Goal: Information Seeking & Learning: Learn about a topic

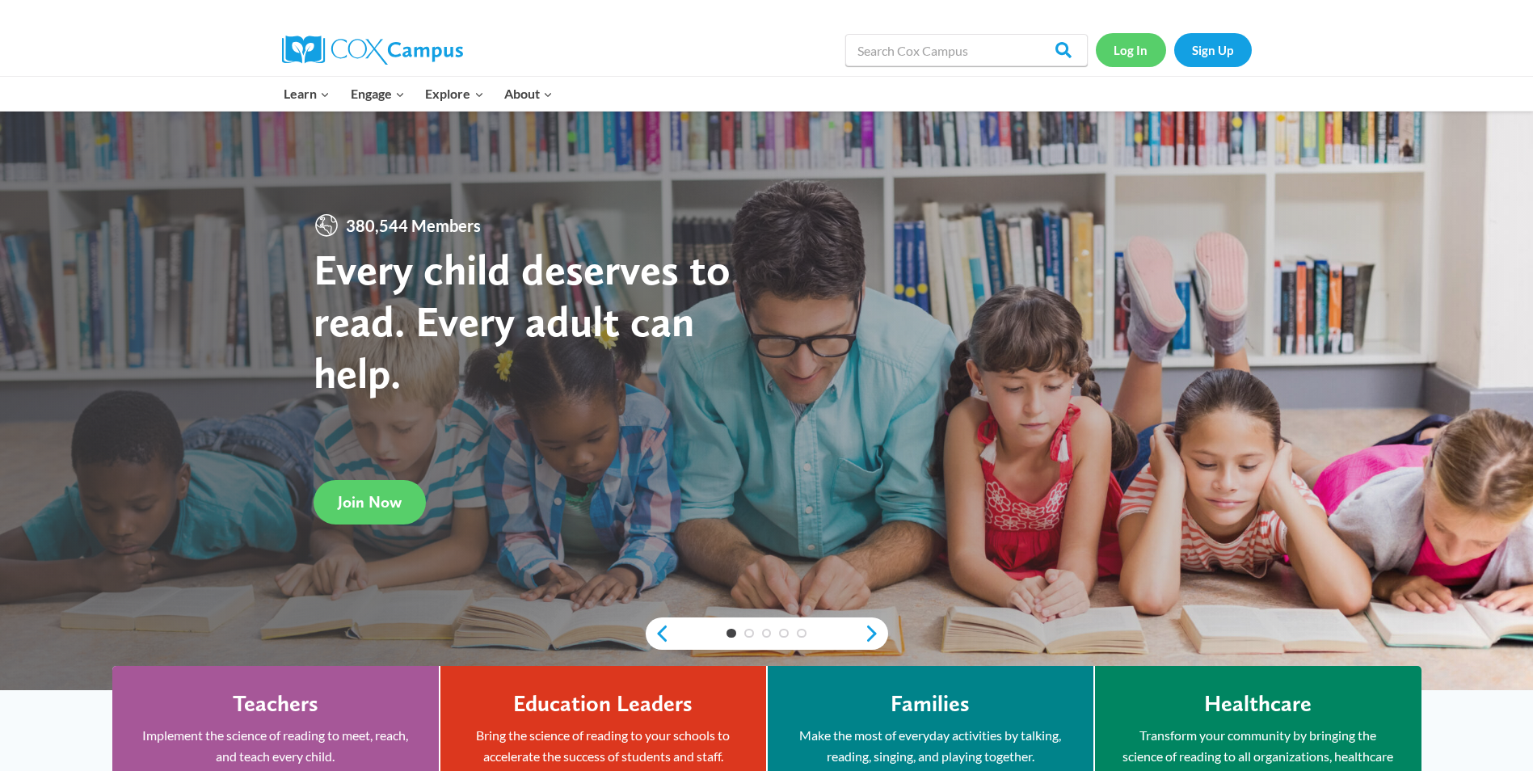
click at [1119, 57] on link "Log In" at bounding box center [1131, 49] width 70 height 33
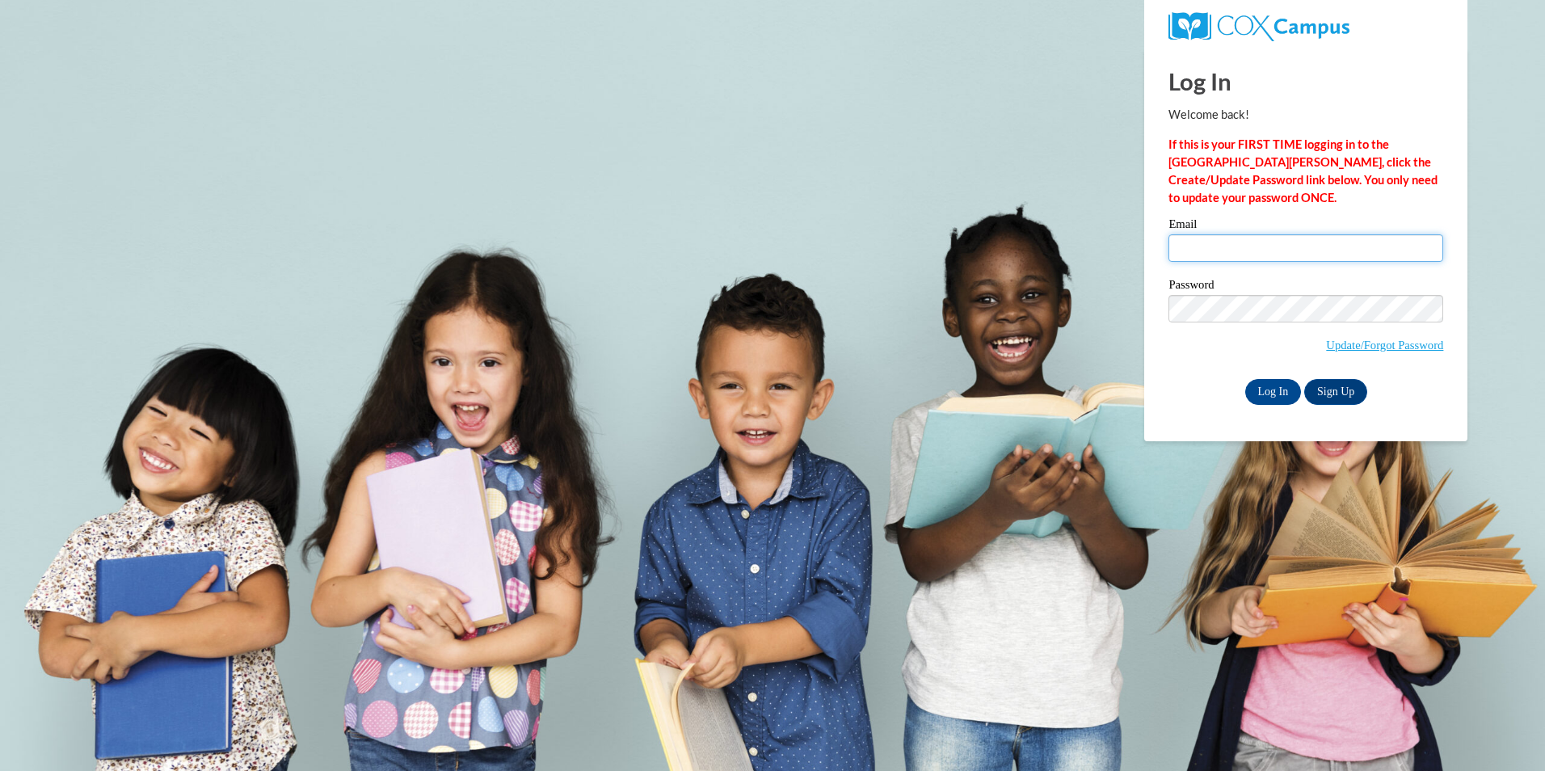
click at [1253, 238] on input "Email" at bounding box center [1306, 247] width 275 height 27
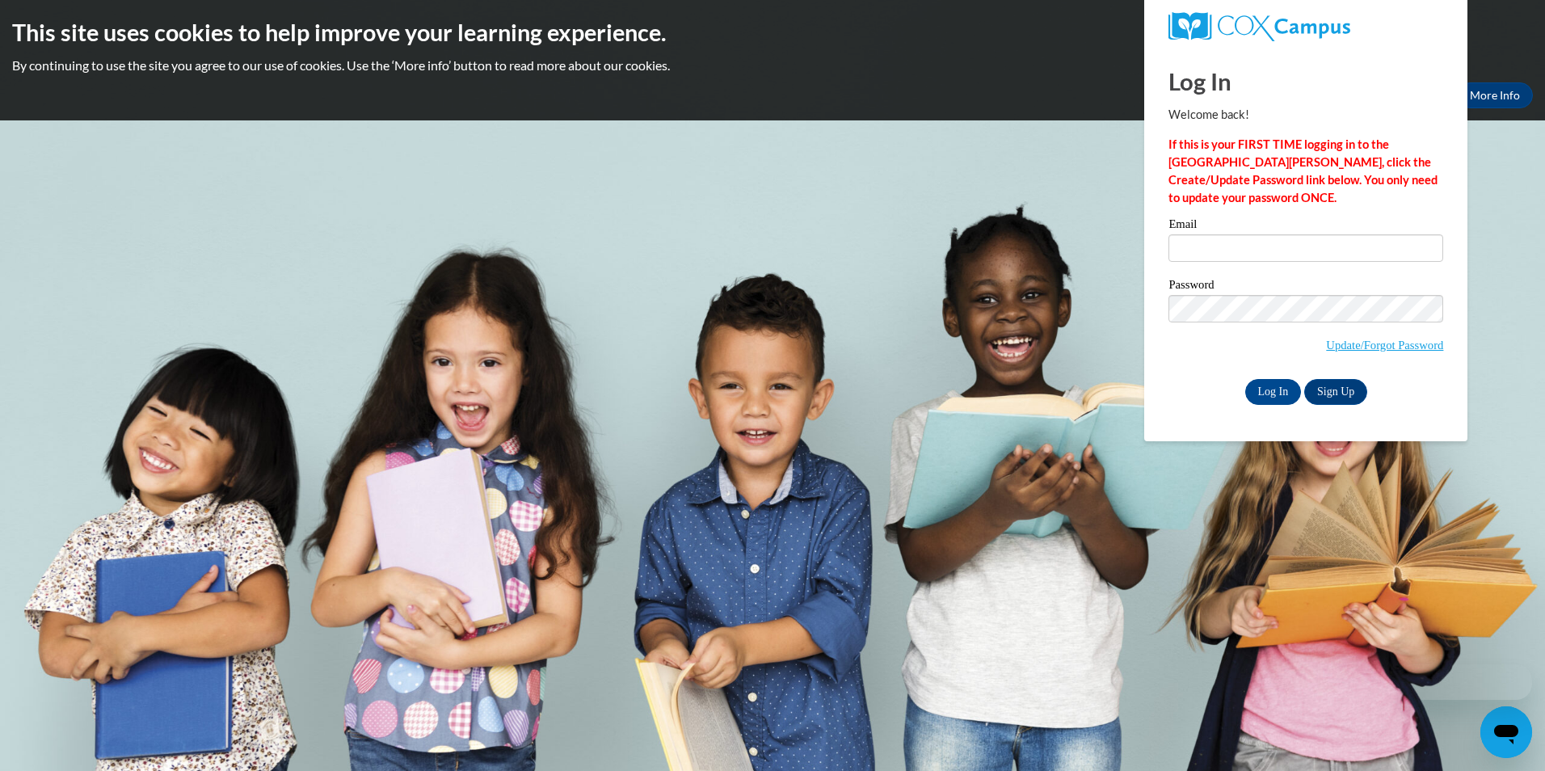
click at [1235, 363] on div "Password Update/Forgot Password" at bounding box center [1306, 326] width 275 height 95
click at [1203, 246] on input "Email" at bounding box center [1306, 247] width 275 height 27
type input "t_patterson_07@yahoo.com"
click at [1278, 395] on input "Log In" at bounding box center [1273, 392] width 57 height 26
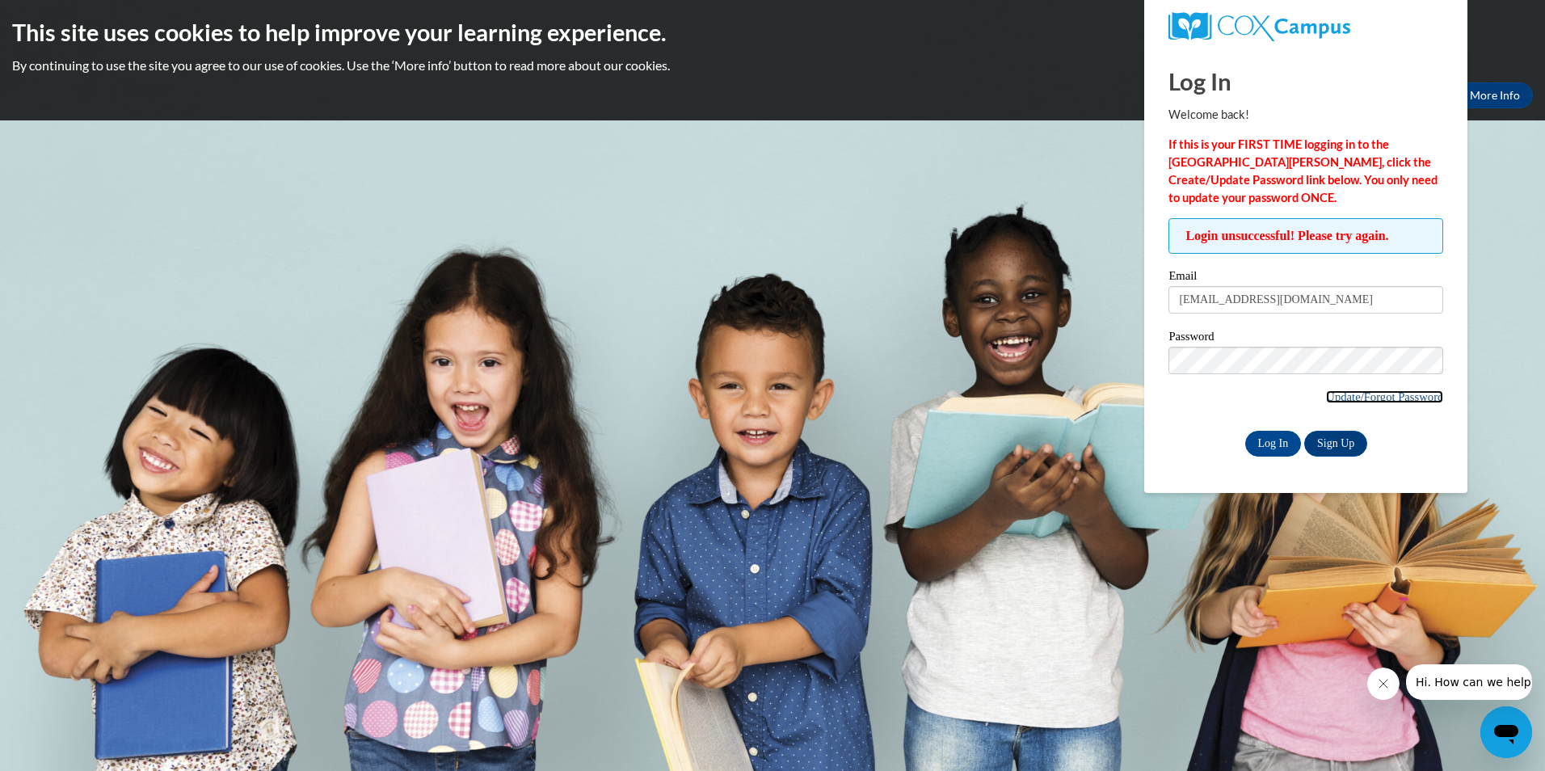
click at [1367, 399] on link "Update/Forgot Password" at bounding box center [1384, 396] width 117 height 13
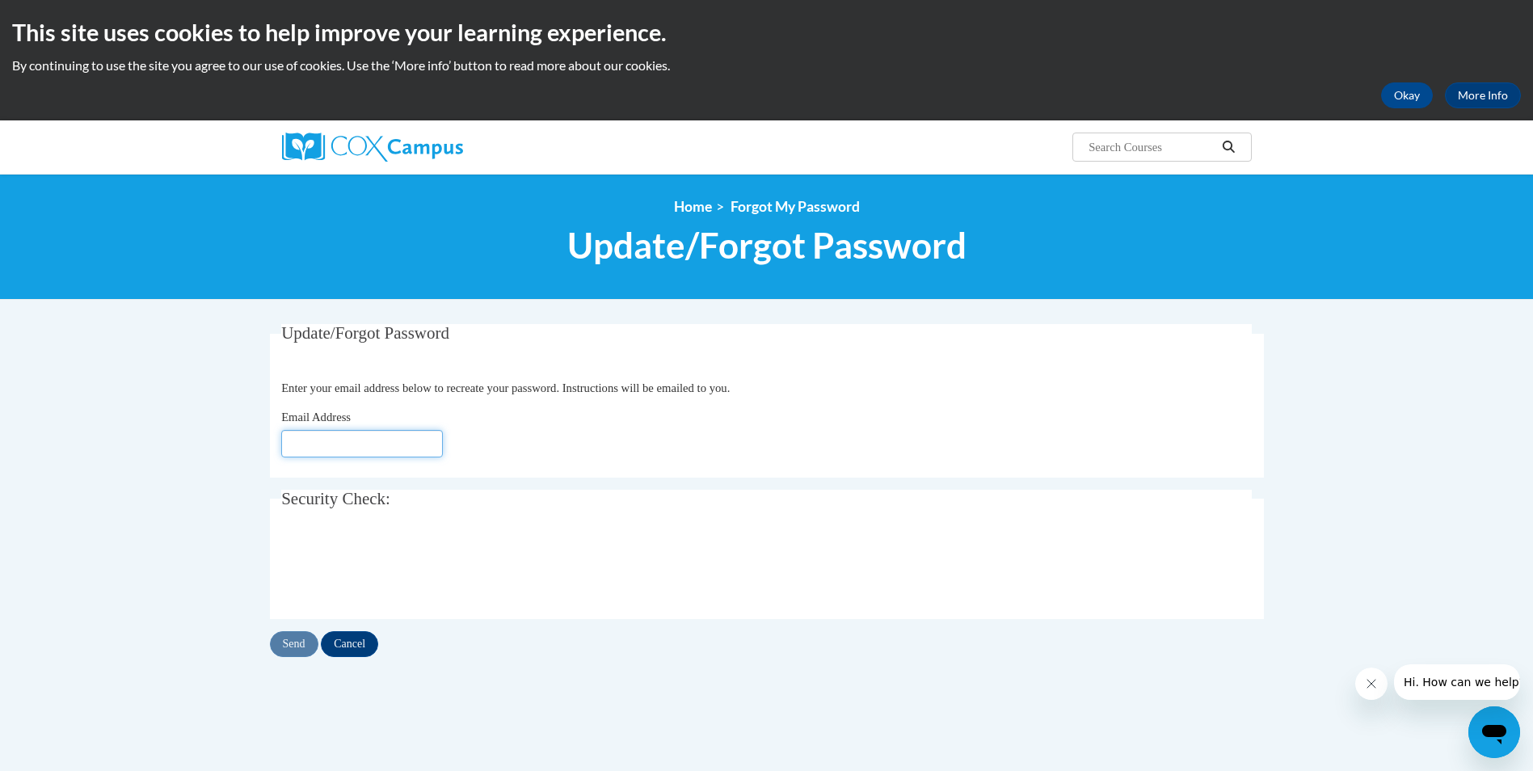
click at [365, 447] on input "Email Address" at bounding box center [362, 443] width 162 height 27
type input "[EMAIL_ADDRESS][DOMAIN_NAME]"
click at [303, 650] on input "Send" at bounding box center [294, 644] width 48 height 26
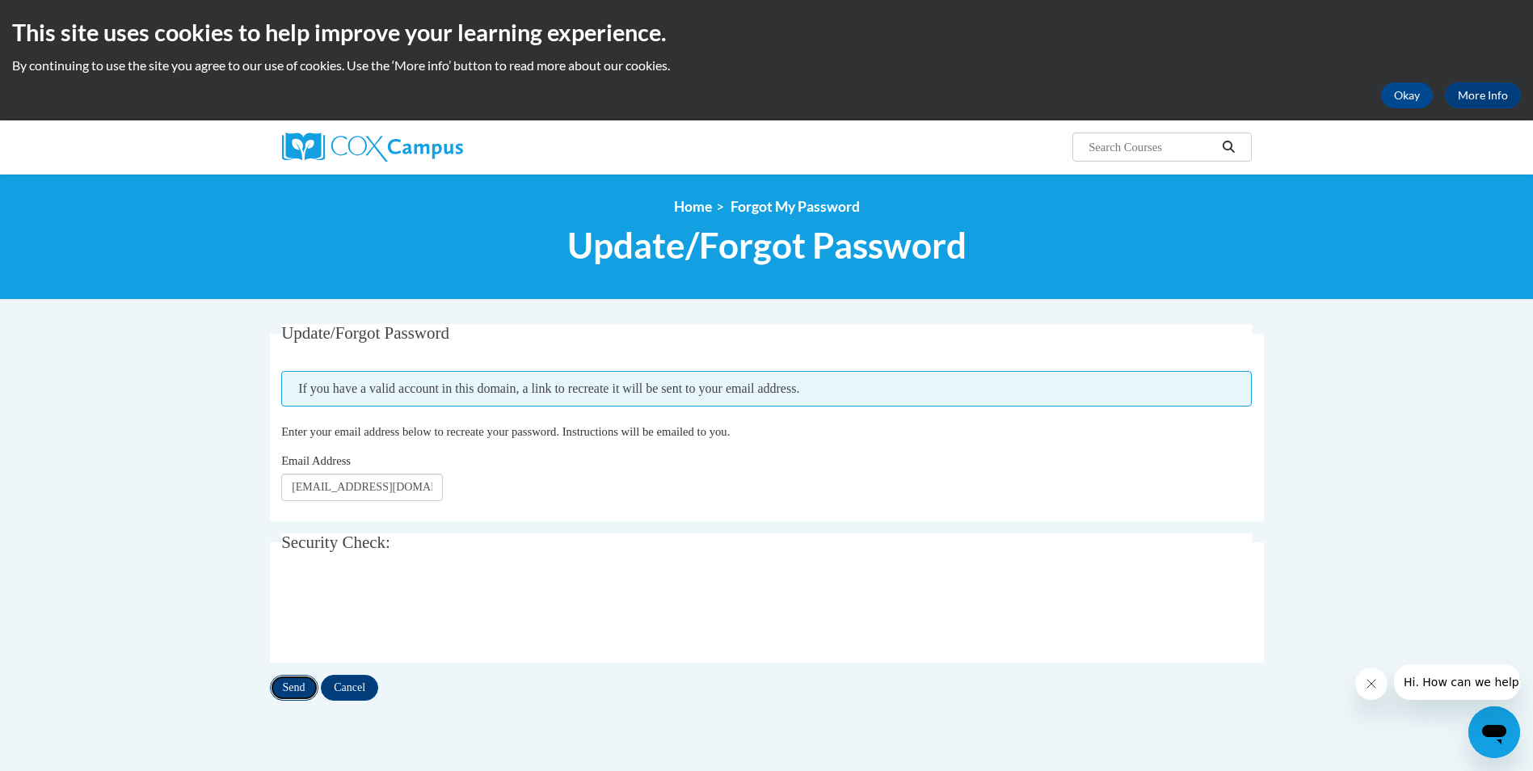
click at [291, 678] on input "Send" at bounding box center [294, 688] width 48 height 26
click at [364, 691] on input "Cancel" at bounding box center [349, 688] width 57 height 26
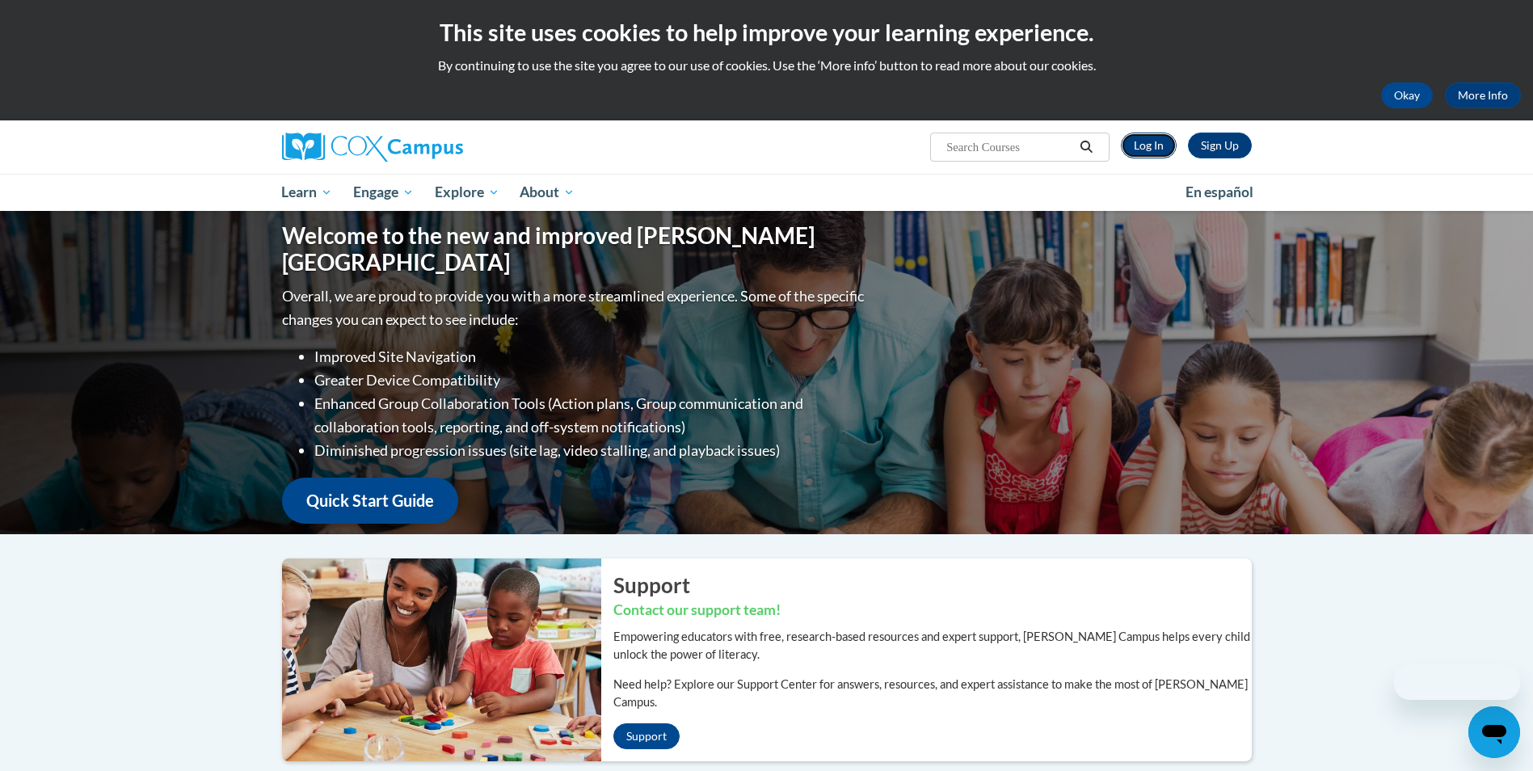
click at [1166, 151] on link "Log In" at bounding box center [1149, 146] width 56 height 26
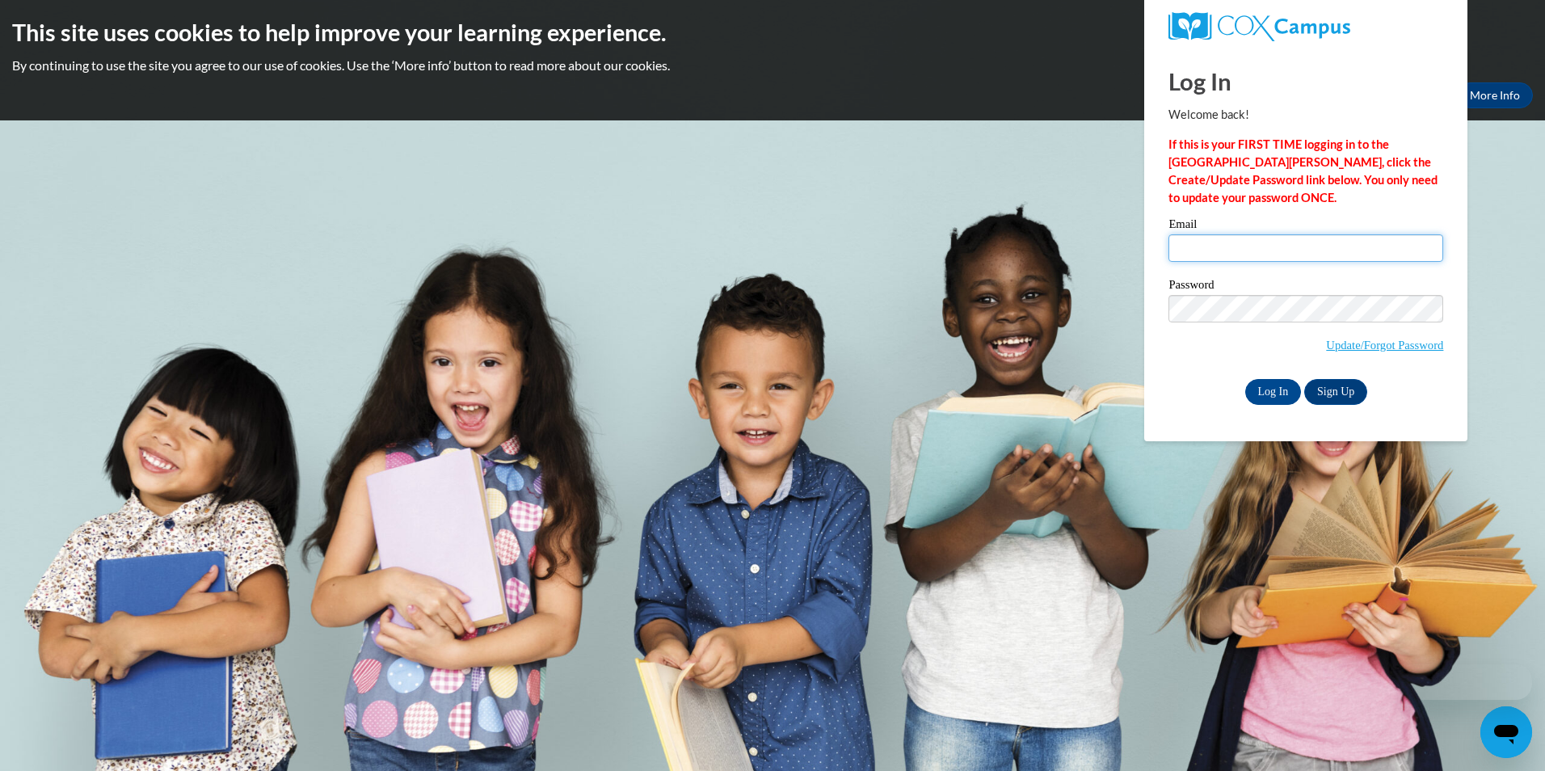
click at [1223, 258] on input "Email" at bounding box center [1306, 247] width 275 height 27
type input "[EMAIL_ADDRESS][DOMAIN_NAME]"
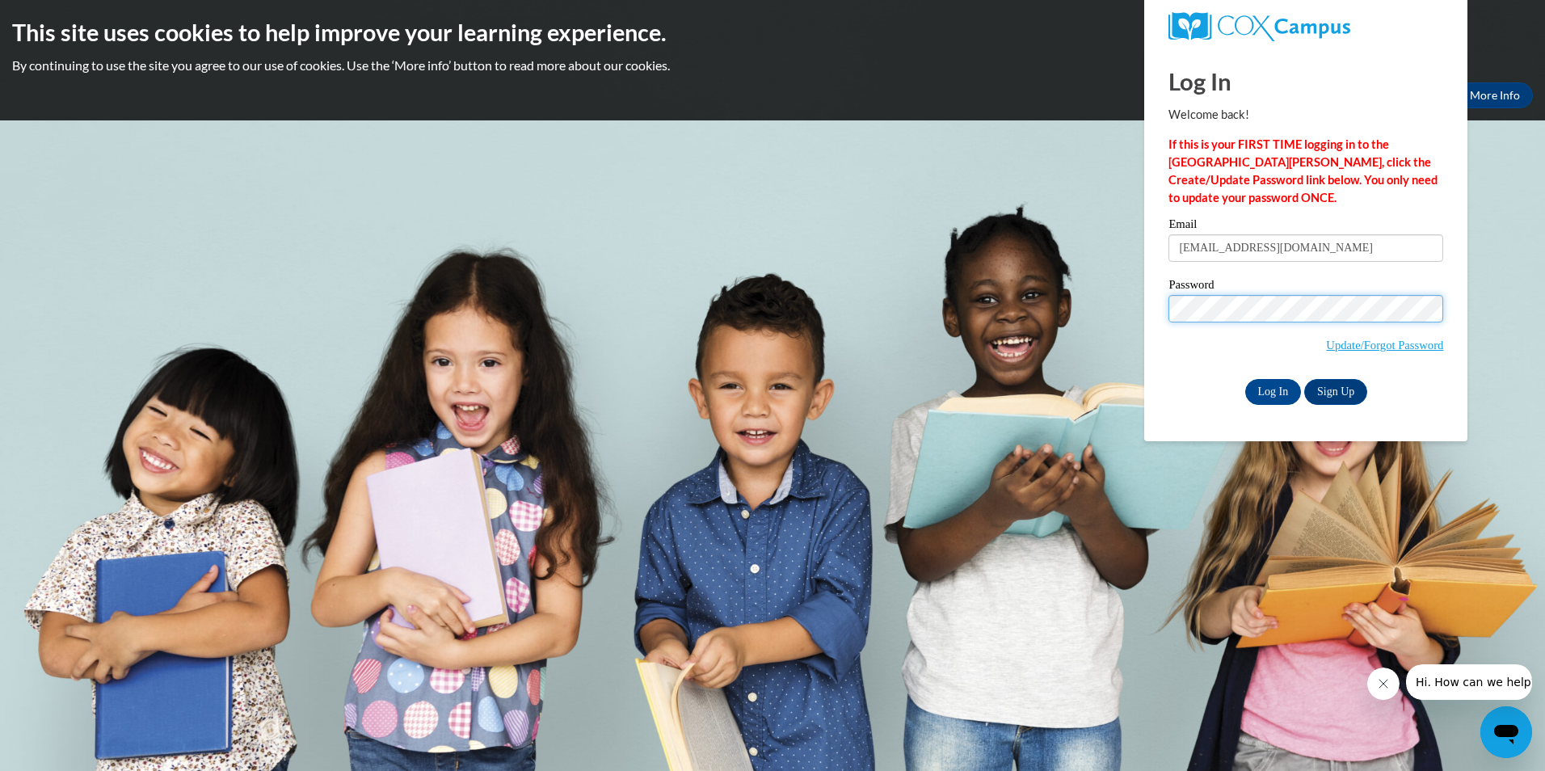
click at [1245, 379] on input "Log In" at bounding box center [1273, 392] width 57 height 26
click at [1188, 386] on div "Log In Sign Up" at bounding box center [1306, 392] width 275 height 26
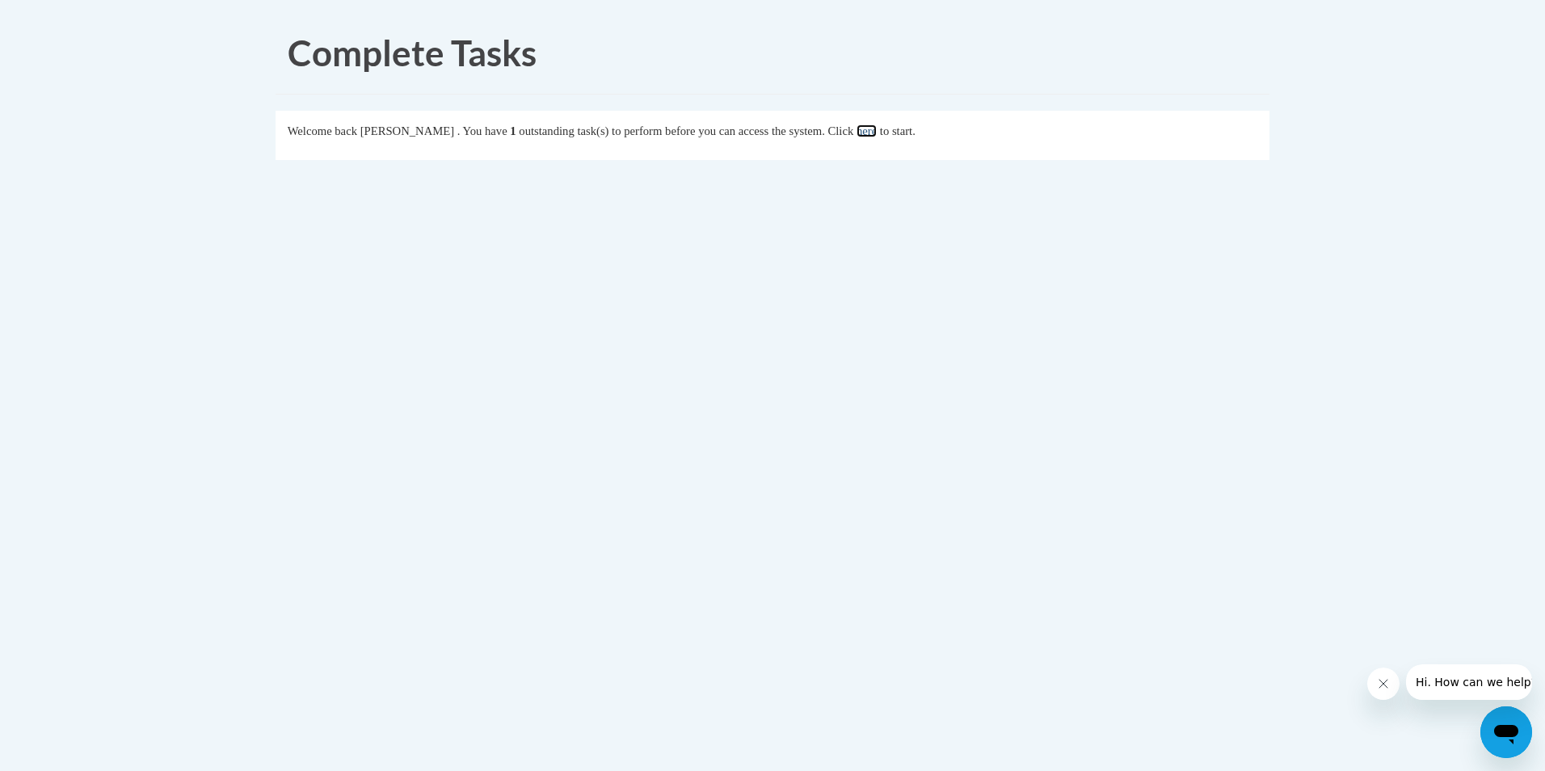
click at [877, 133] on link "here" at bounding box center [867, 130] width 20 height 13
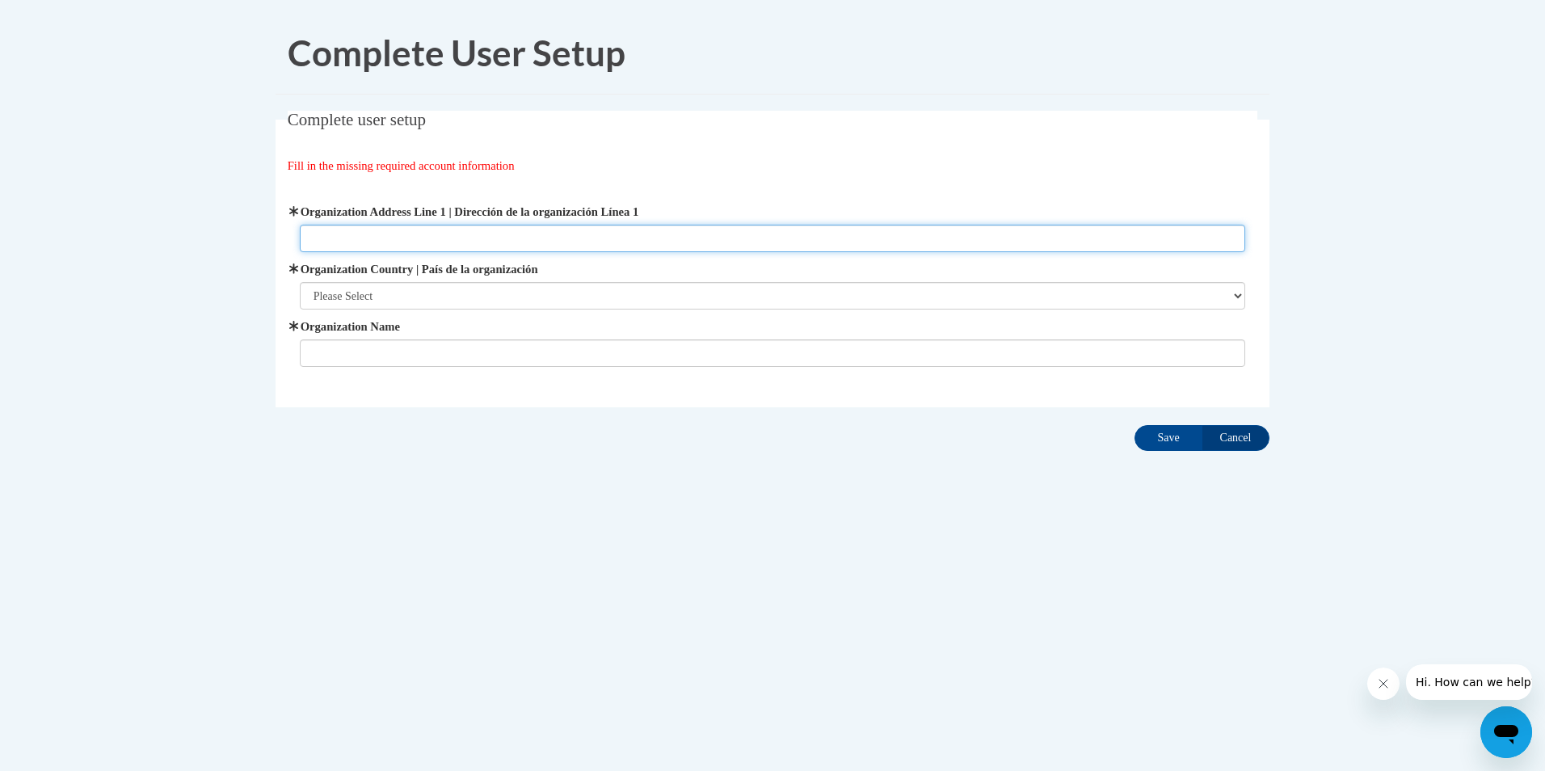
click at [325, 238] on input "Organization Address Line 1 | Dirección de la organización Línea 1" at bounding box center [773, 238] width 946 height 27
type input "[STREET_ADDRESS]"
type input "Bumblebees Childcare Learning Center, LLC"
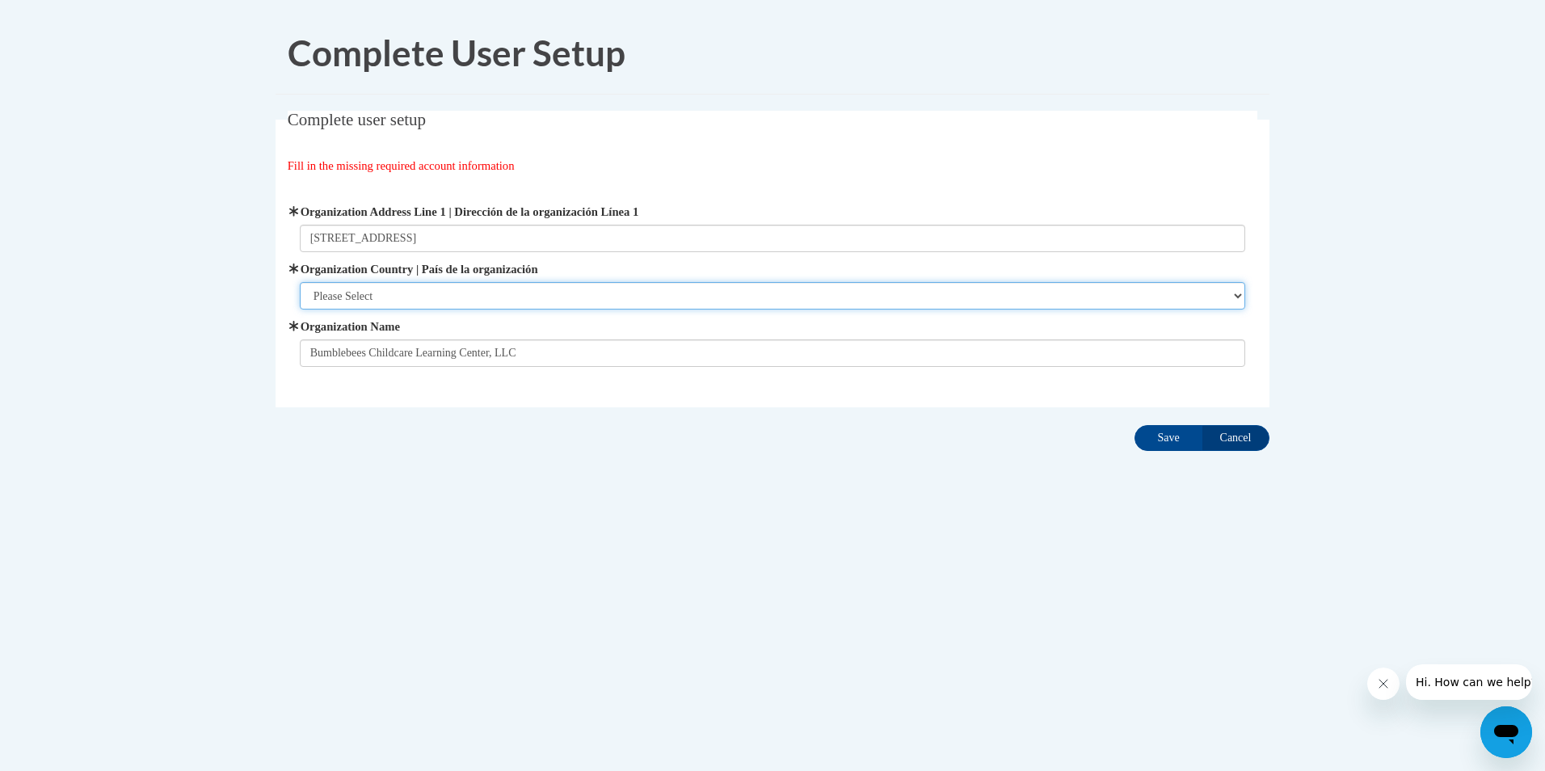
click at [403, 301] on select "Please Select [GEOGRAPHIC_DATA] | [GEOGRAPHIC_DATA] Outside of [GEOGRAPHIC_DATA…" at bounding box center [773, 295] width 946 height 27
select select "ad49bcad-a171-4b2e-b99c-48b446064914"
click at [300, 282] on select "Please Select [GEOGRAPHIC_DATA] | [GEOGRAPHIC_DATA] Outside of [GEOGRAPHIC_DATA…" at bounding box center [773, 295] width 946 height 27
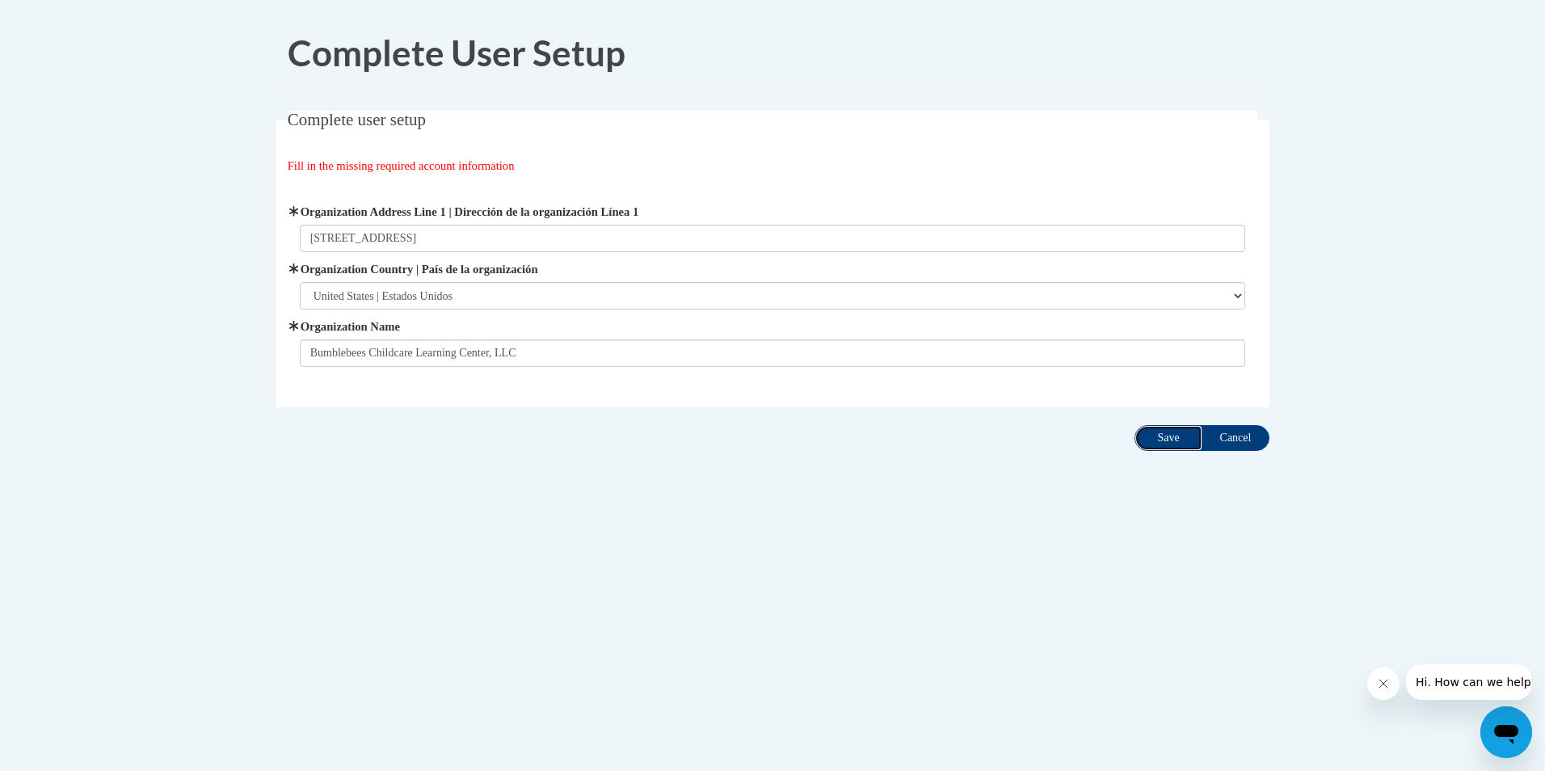
click at [1180, 440] on input "Save" at bounding box center [1169, 438] width 68 height 26
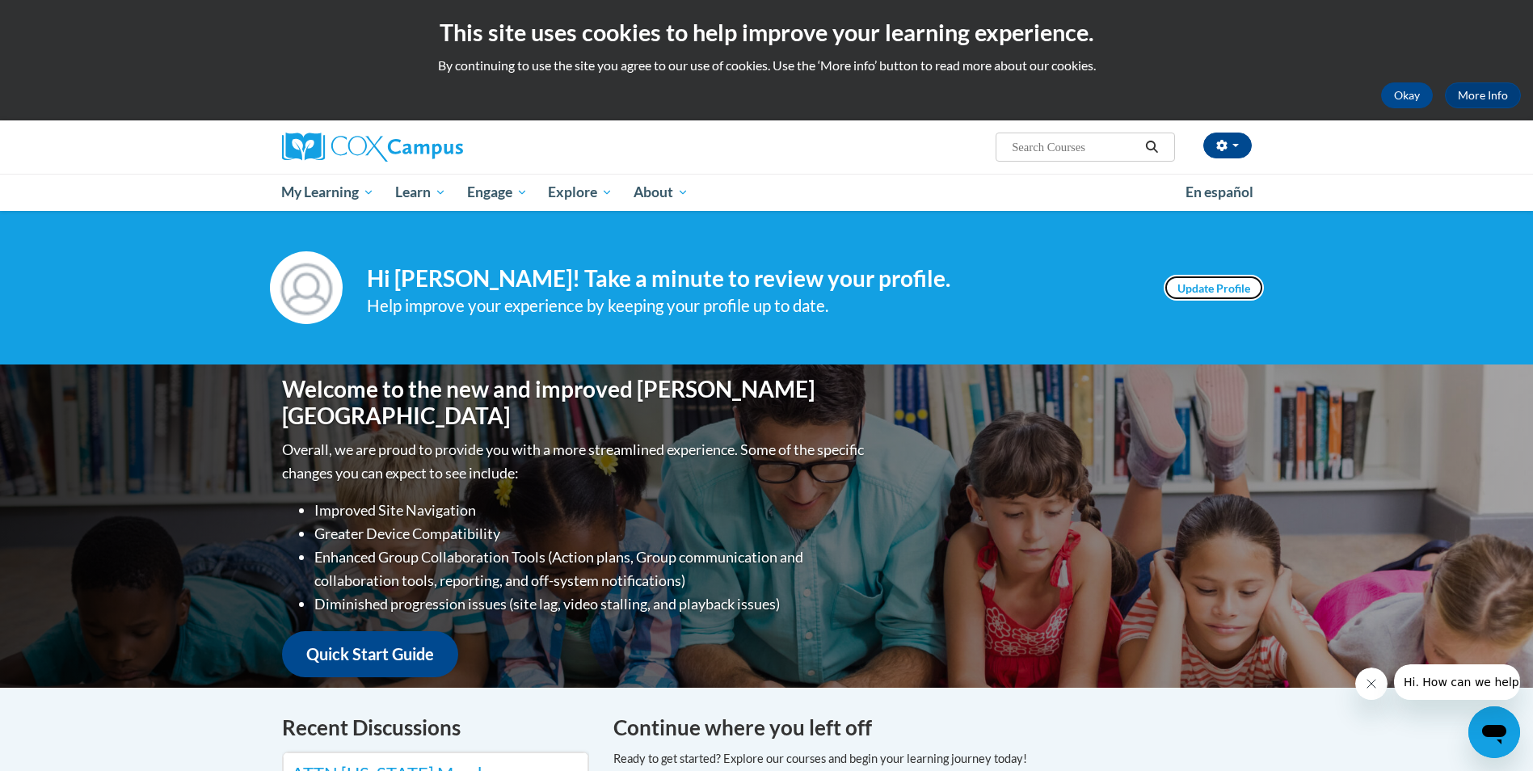
click at [1194, 284] on link "Update Profile" at bounding box center [1214, 288] width 100 height 26
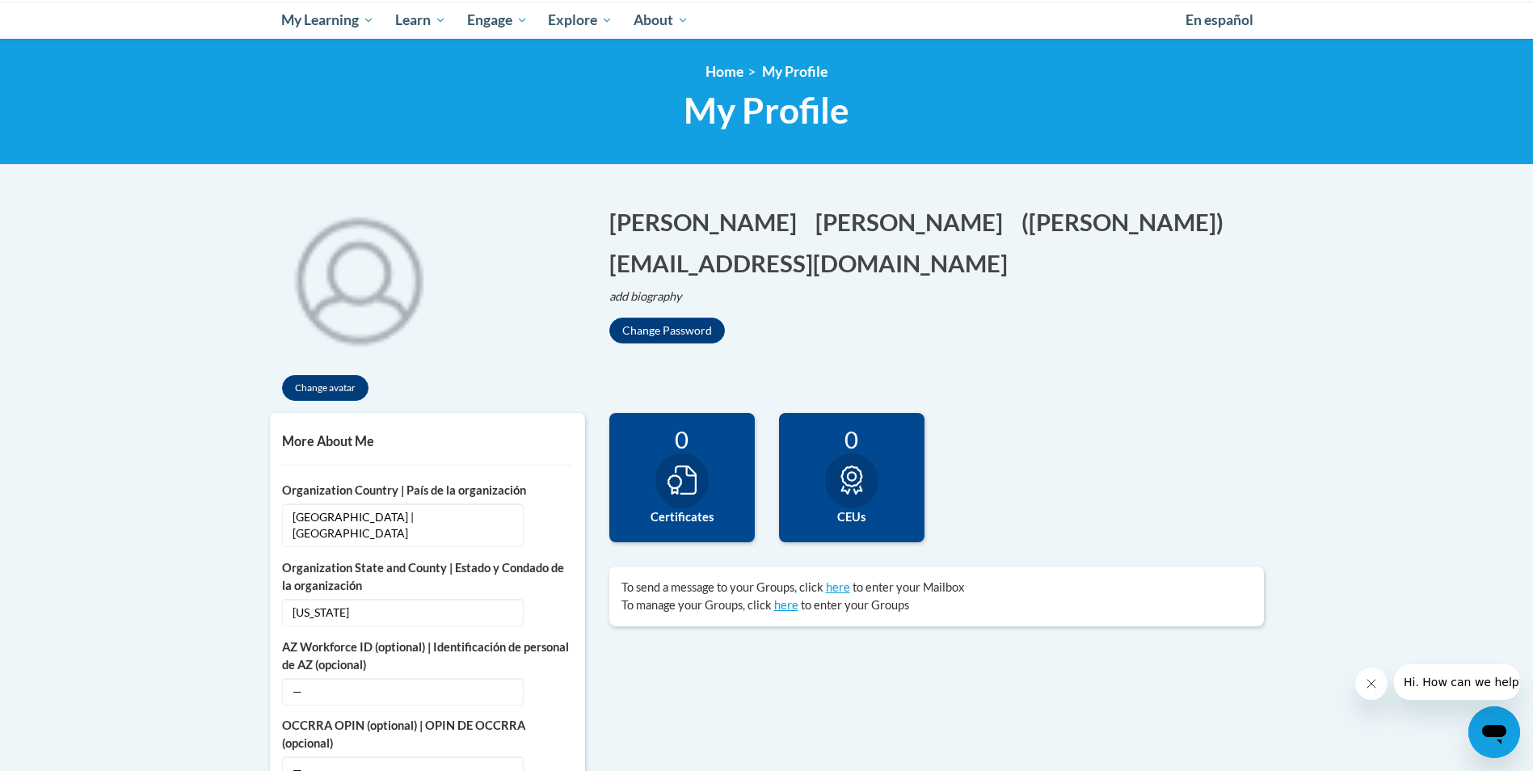
scroll to position [162, 0]
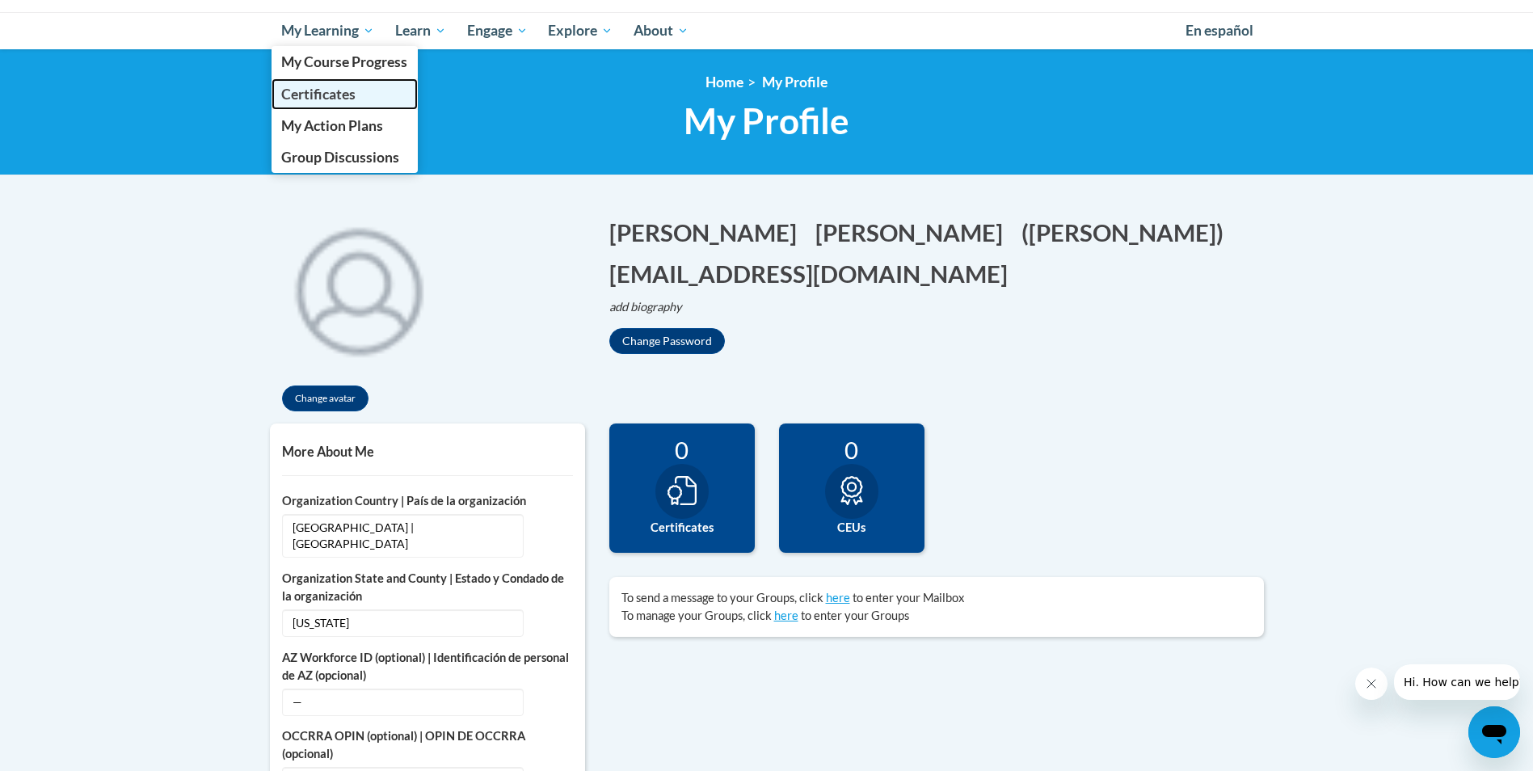
click at [312, 100] on span "Certificates" at bounding box center [318, 94] width 74 height 17
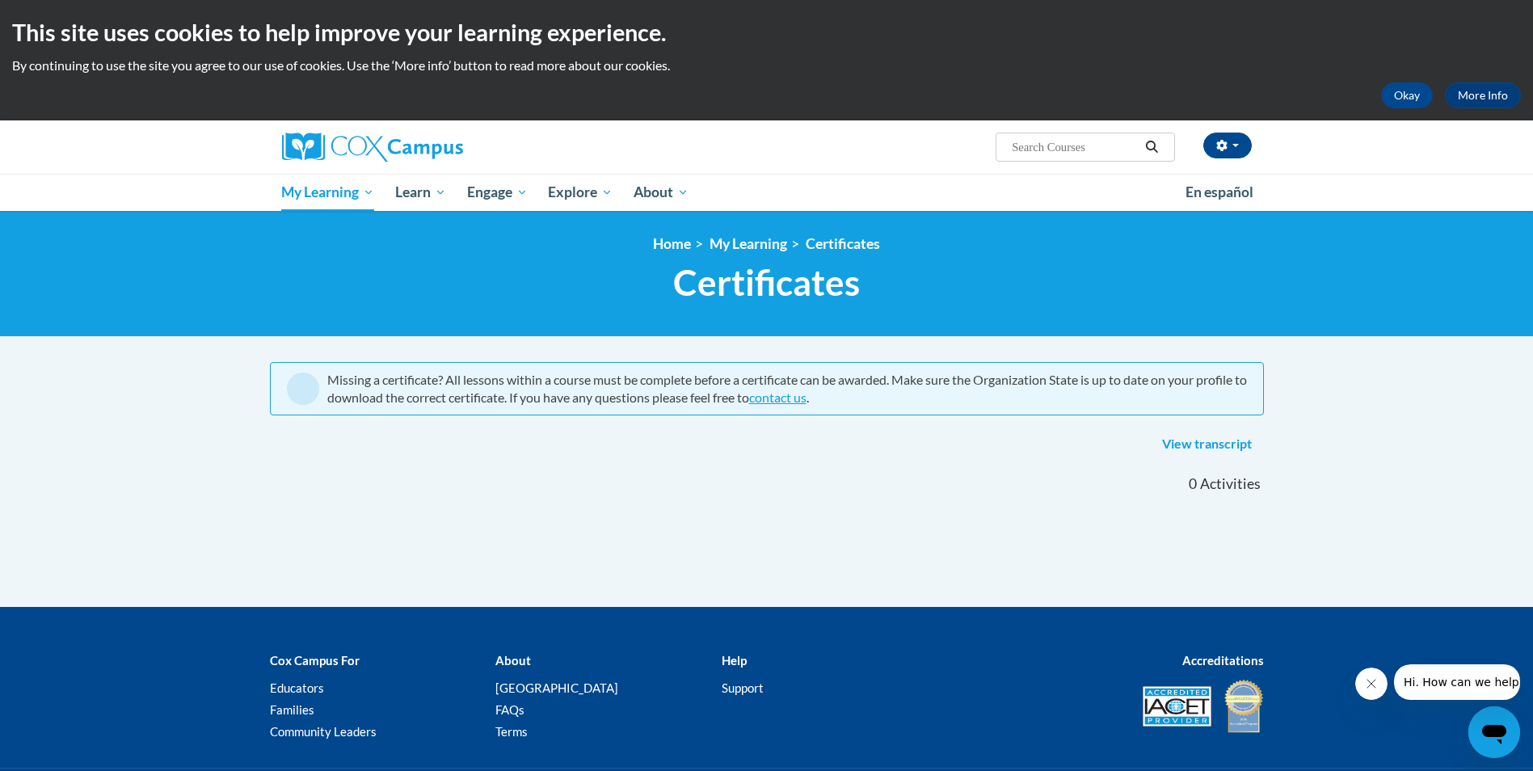
click at [1053, 147] on input "Search..." at bounding box center [1074, 146] width 129 height 19
type input "intentionally guiding staff"
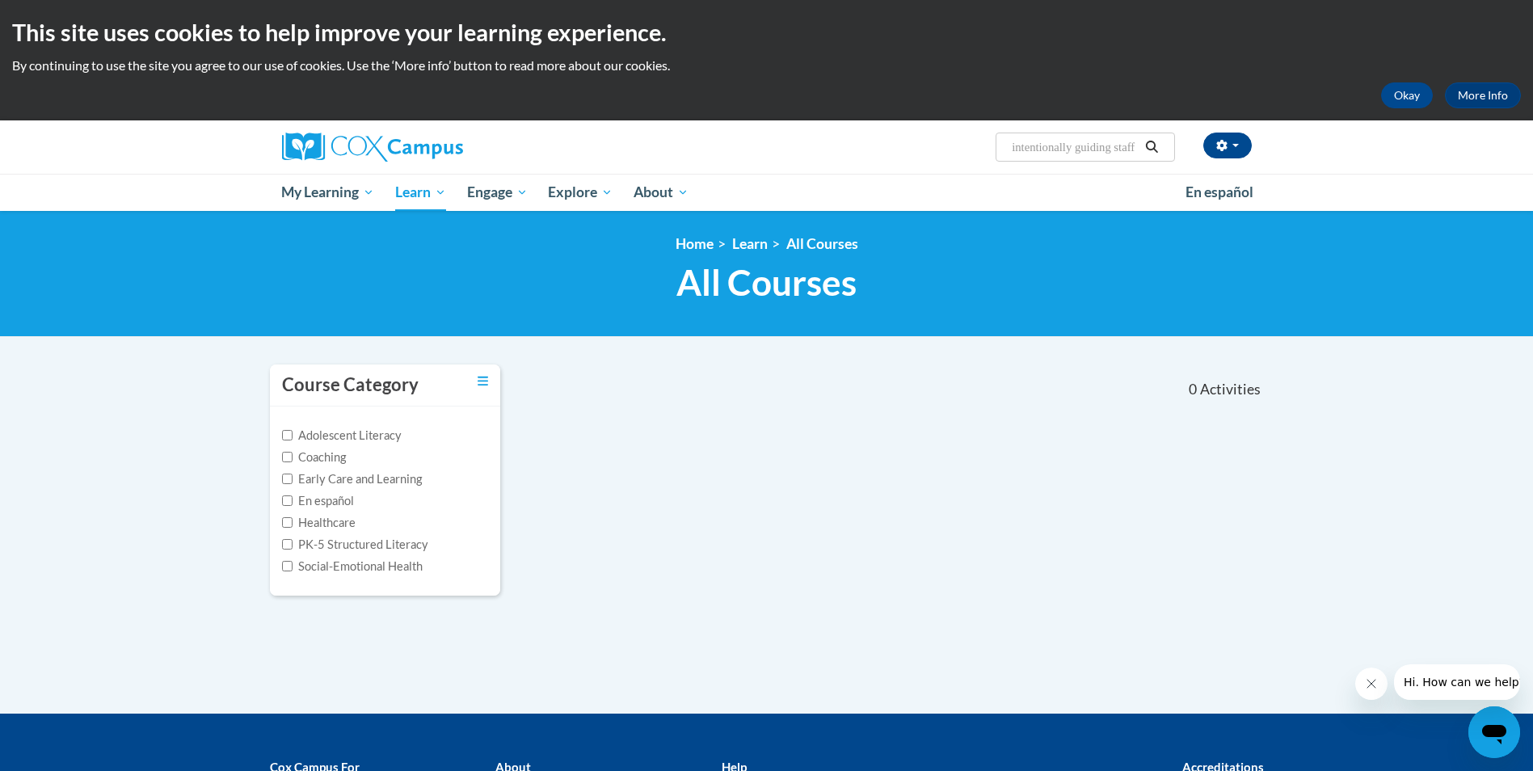
click at [1115, 145] on input "intentionally guiding staff" at bounding box center [1074, 146] width 129 height 19
drag, startPoint x: 1103, startPoint y: 153, endPoint x: 1034, endPoint y: 152, distance: 68.7
click at [1034, 152] on input "intentionally guiding staff" at bounding box center [1074, 146] width 129 height 19
click at [1044, 150] on input "intentionally guiding staff" at bounding box center [1074, 146] width 129 height 19
drag, startPoint x: 1081, startPoint y: 150, endPoint x: 988, endPoint y: 153, distance: 93.8
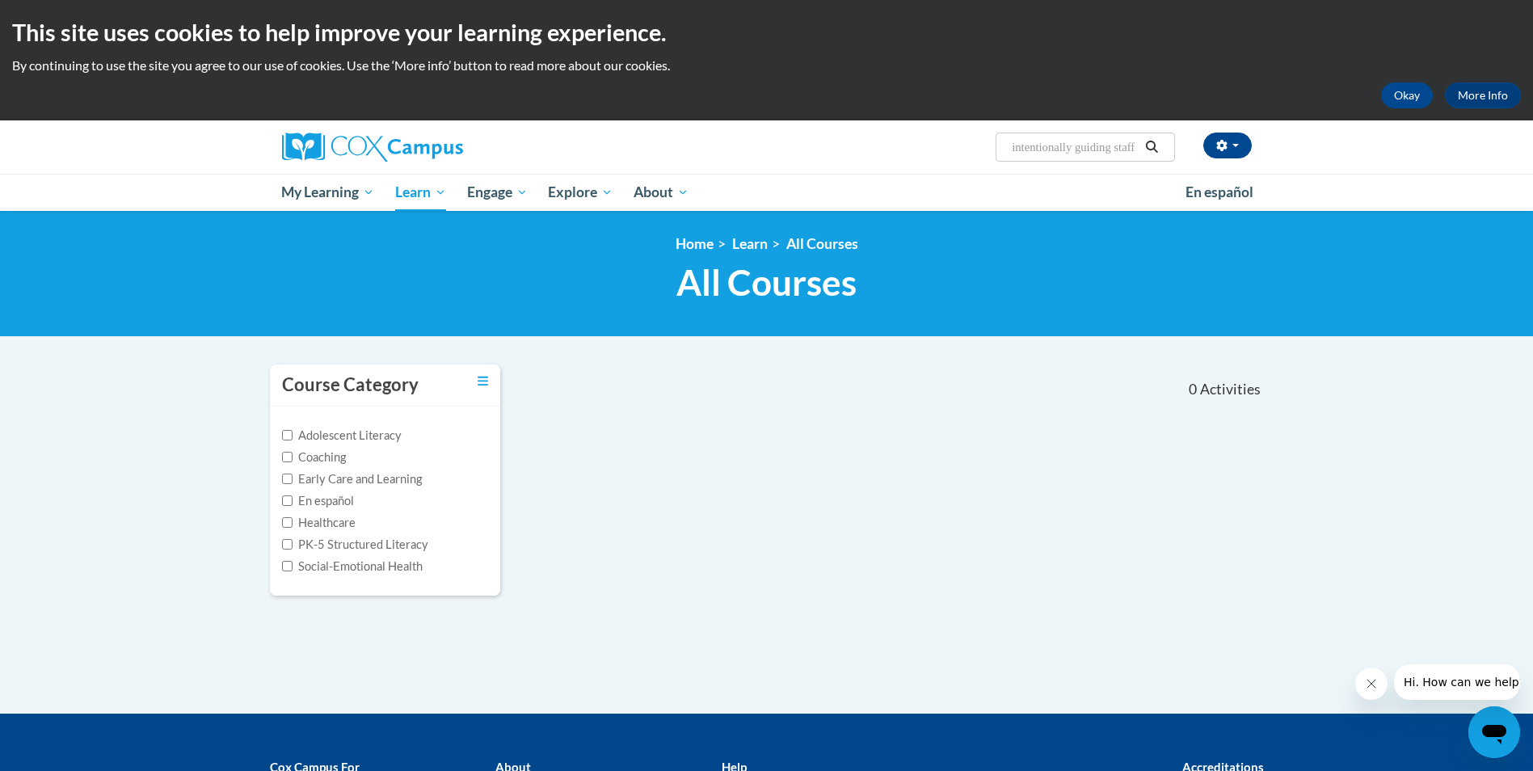
click at [988, 153] on div "Tiffany Patterson (America/New_York UTC-04:00) My Profile Inbox My Transcripts …" at bounding box center [932, 140] width 663 height 41
type input "guiding staff"
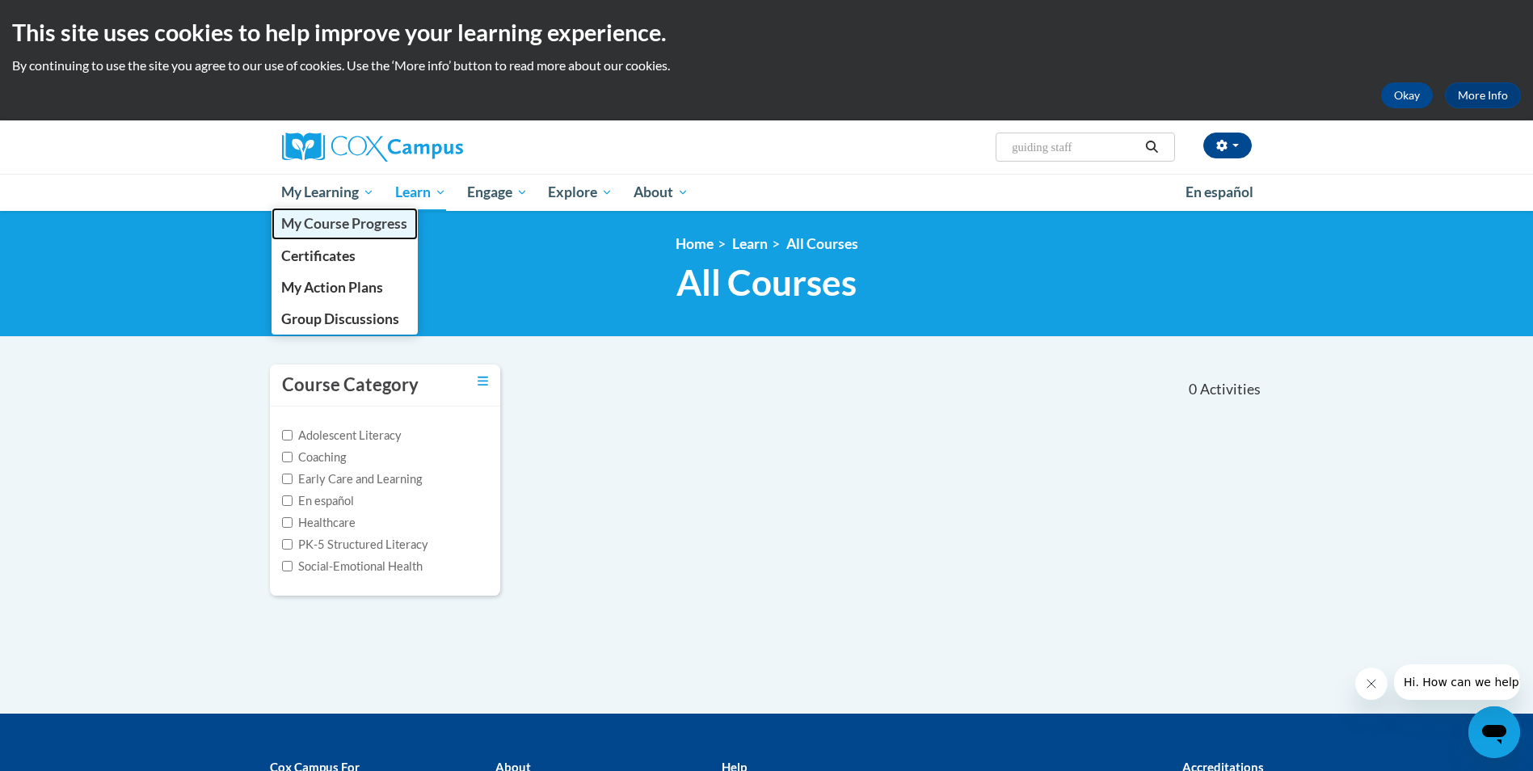
click at [338, 227] on span "My Course Progress" at bounding box center [344, 223] width 126 height 17
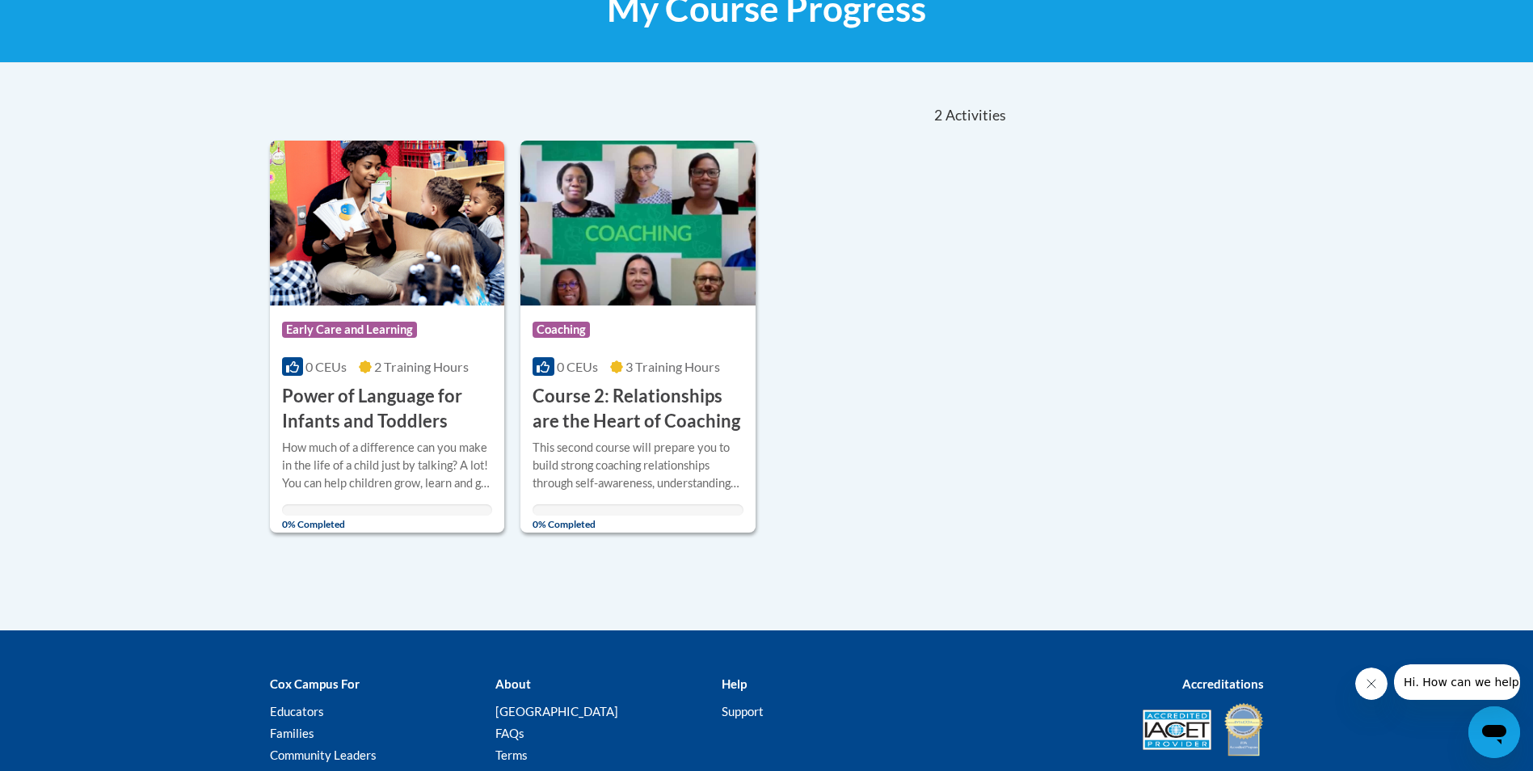
scroll to position [238, 0]
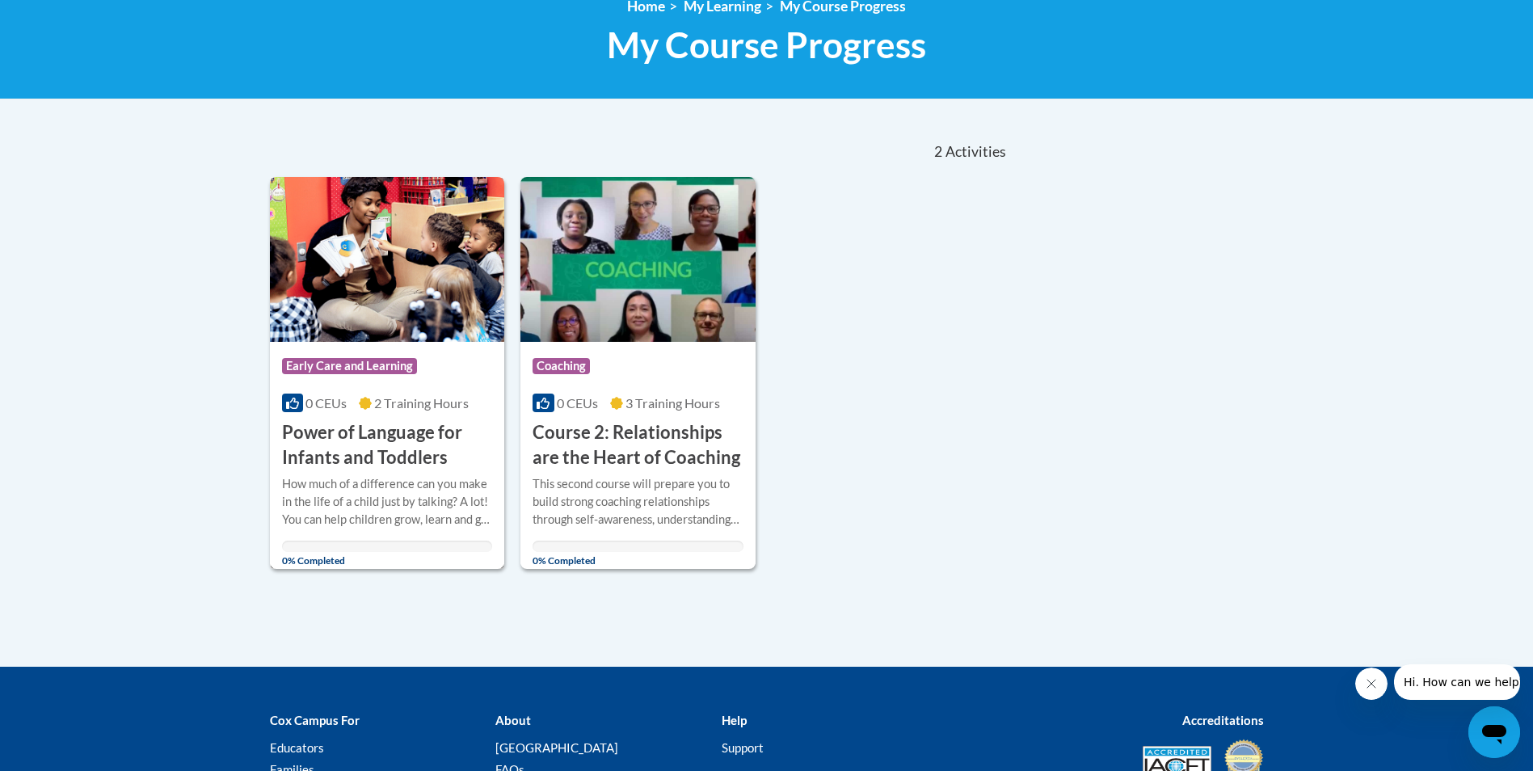
click at [384, 412] on div "0 CEUs 2 Training Hours" at bounding box center [387, 403] width 211 height 18
